Goal: Transaction & Acquisition: Book appointment/travel/reservation

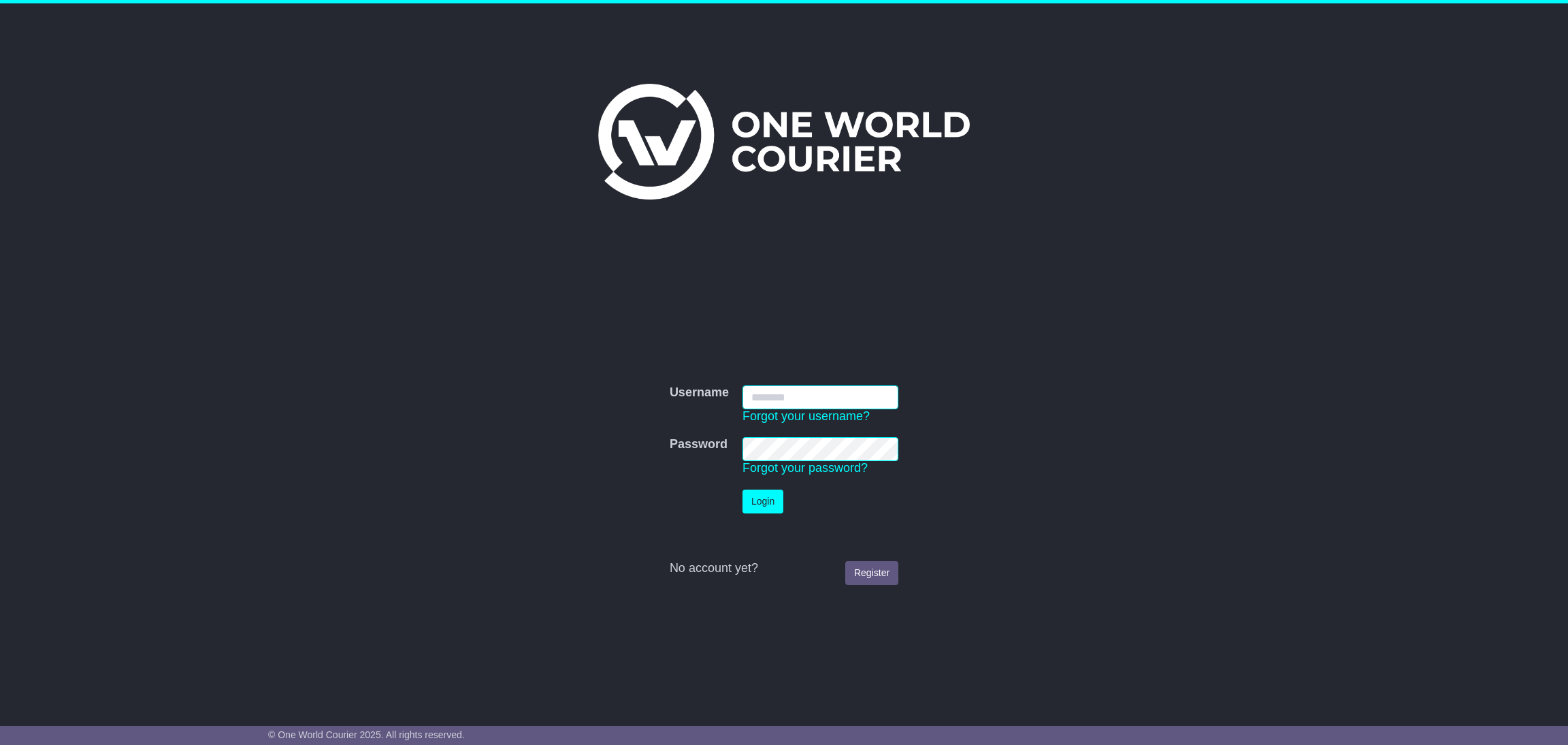
type input "*********"
click at [750, 473] on button "Login" at bounding box center [762, 501] width 41 height 24
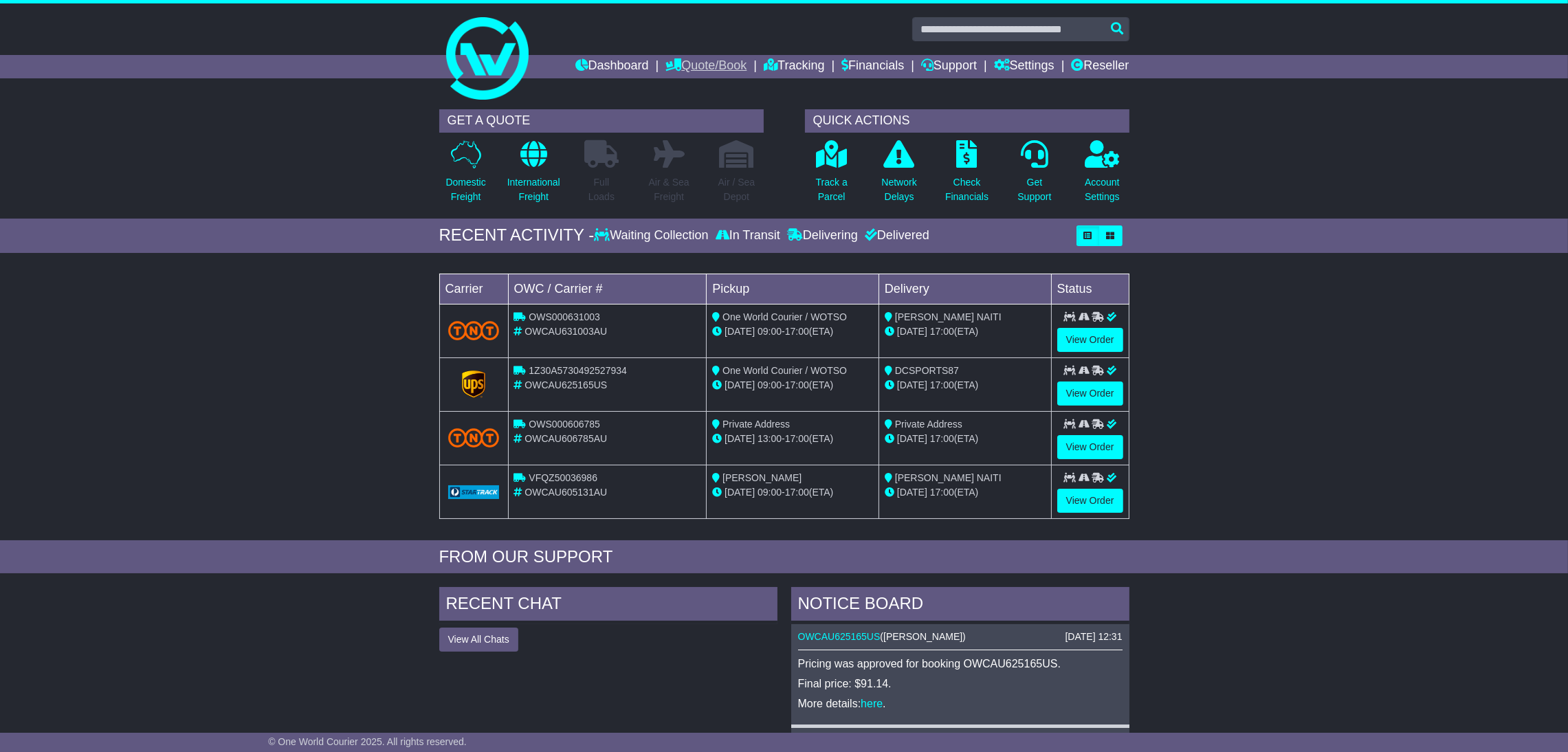
click at [683, 67] on link "Quote/Book" at bounding box center [706, 67] width 81 height 24
click at [684, 92] on link "Domestic" at bounding box center [720, 90] width 109 height 15
